Goal: Find specific page/section: Find specific page/section

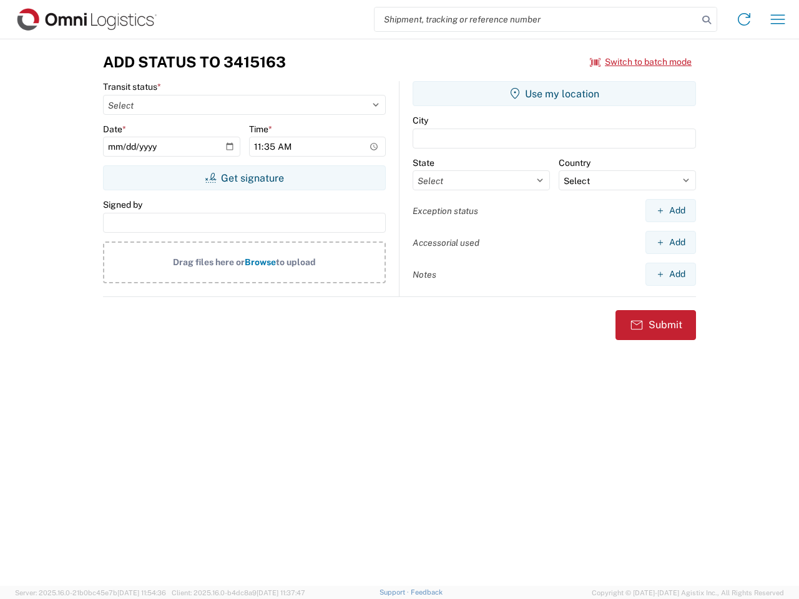
click at [536, 19] on input "search" at bounding box center [536, 19] width 323 height 24
click at [707, 20] on icon at bounding box center [706, 19] width 17 height 17
click at [744, 19] on icon at bounding box center [744, 19] width 20 height 20
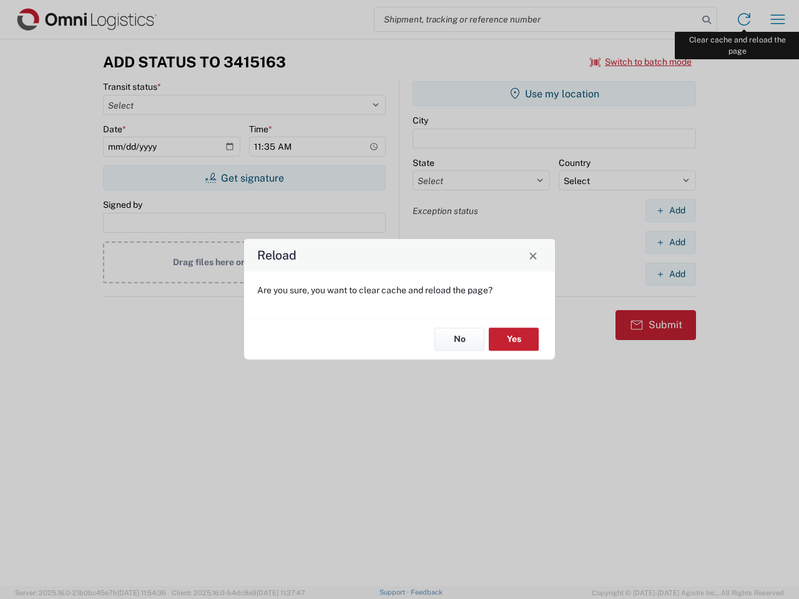
click at [778, 19] on div "Reload Are you sure, you want to clear cache and reload the page? No Yes" at bounding box center [399, 299] width 799 height 599
click at [641, 62] on div "Reload Are you sure, you want to clear cache and reload the page? No Yes" at bounding box center [399, 299] width 799 height 599
click at [244, 178] on div "Reload Are you sure, you want to clear cache and reload the page? No Yes" at bounding box center [399, 299] width 799 height 599
click at [554, 94] on div "Reload Are you sure, you want to clear cache and reload the page? No Yes" at bounding box center [399, 299] width 799 height 599
click at [671, 210] on div "Reload Are you sure, you want to clear cache and reload the page? No Yes" at bounding box center [399, 299] width 799 height 599
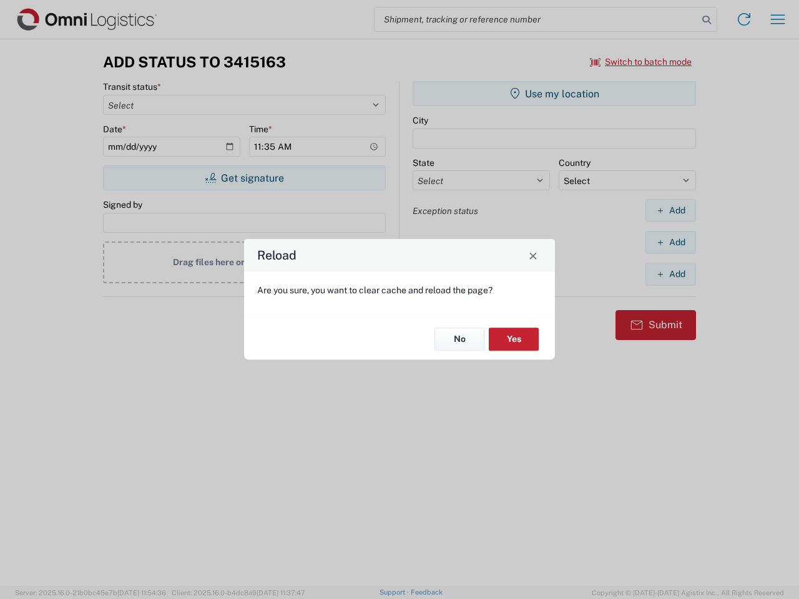
click at [671, 242] on div "Reload Are you sure, you want to clear cache and reload the page? No Yes" at bounding box center [399, 299] width 799 height 599
click at [671, 274] on div "Reload Are you sure, you want to clear cache and reload the page? No Yes" at bounding box center [399, 299] width 799 height 599
